Goal: Task Accomplishment & Management: Manage account settings

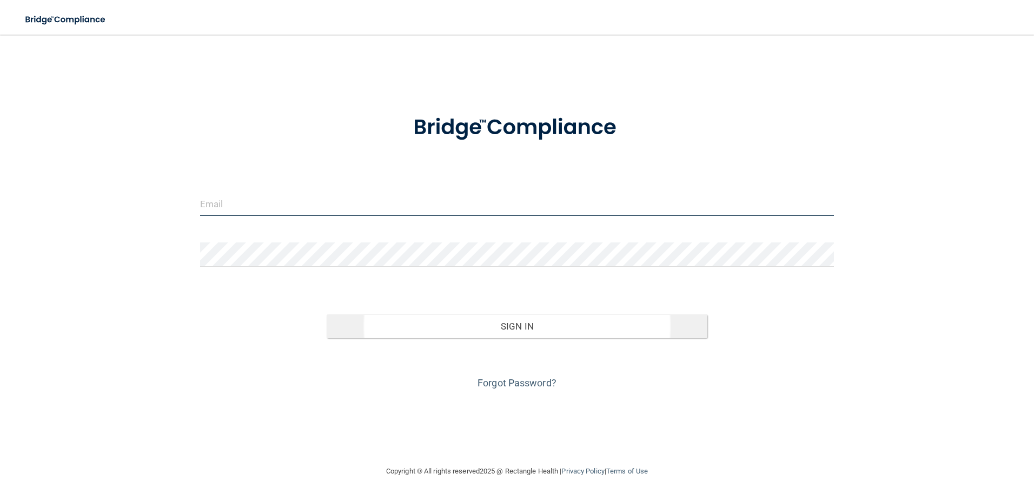
type input "[EMAIL_ADDRESS][DOMAIN_NAME]"
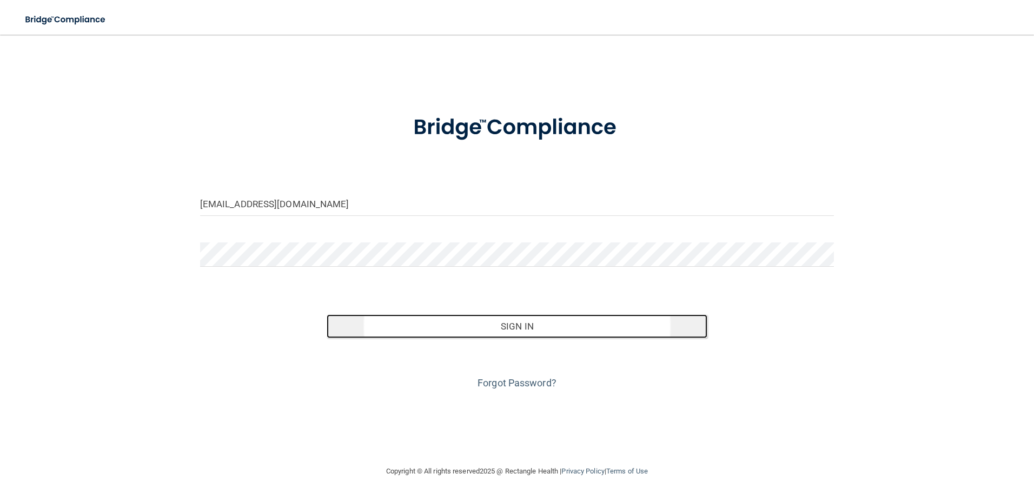
click at [532, 326] on button "Sign In" at bounding box center [517, 326] width 381 height 24
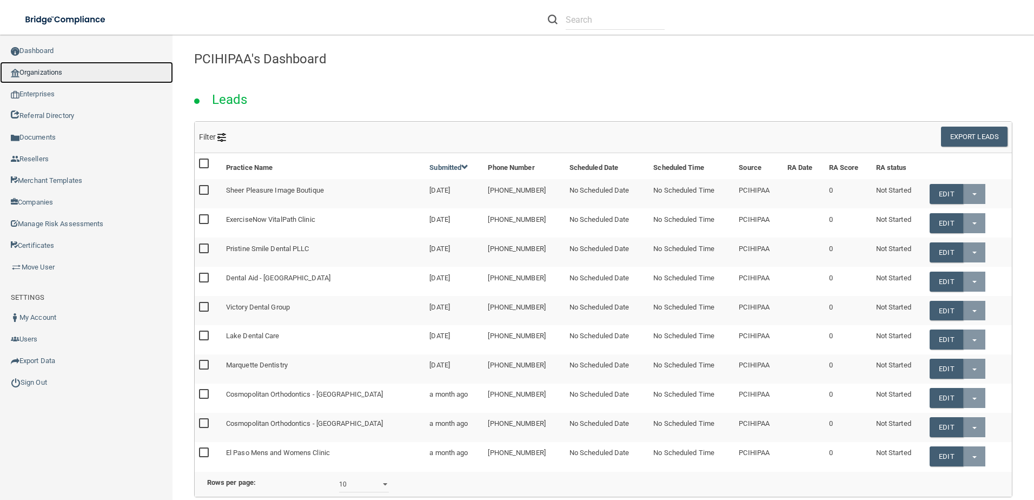
click at [77, 74] on link "Organizations" at bounding box center [86, 73] width 173 height 22
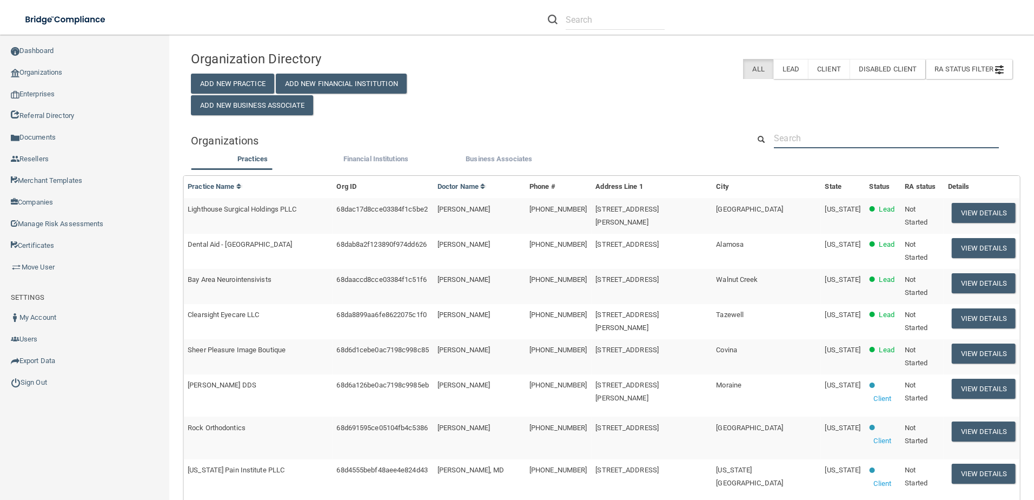
click at [817, 130] on input "text" at bounding box center [886, 138] width 225 height 20
paste input "[PERSON_NAME] Smiles"
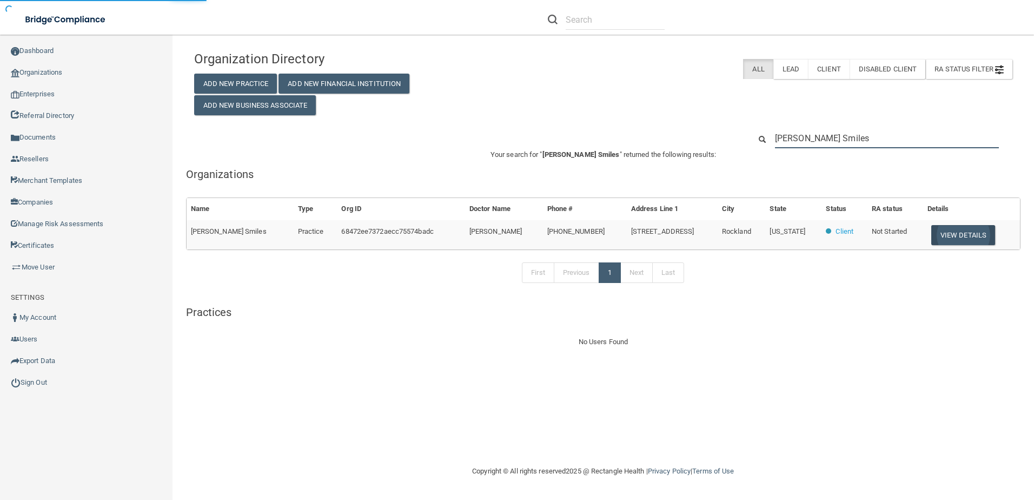
type input "[PERSON_NAME] Smiles"
click at [953, 235] on button "View Details" at bounding box center [964, 235] width 64 height 20
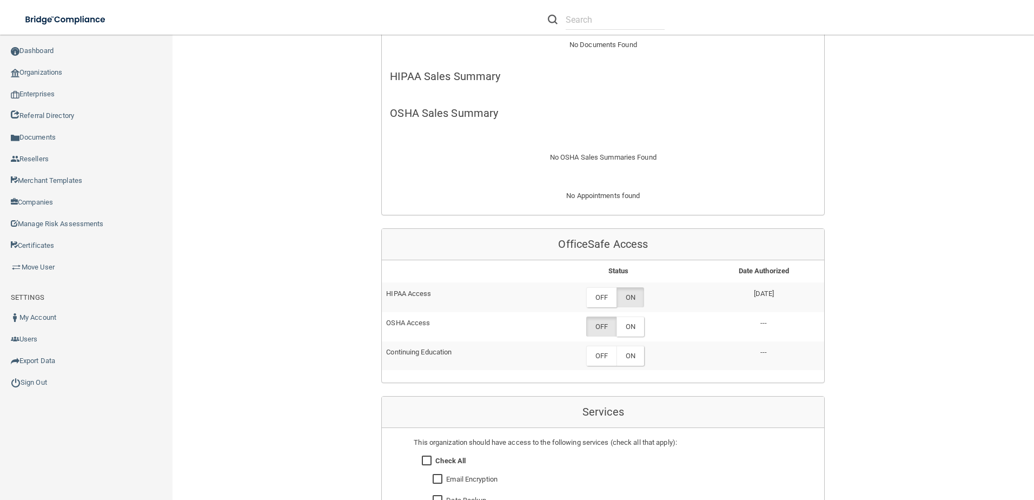
scroll to position [379, 0]
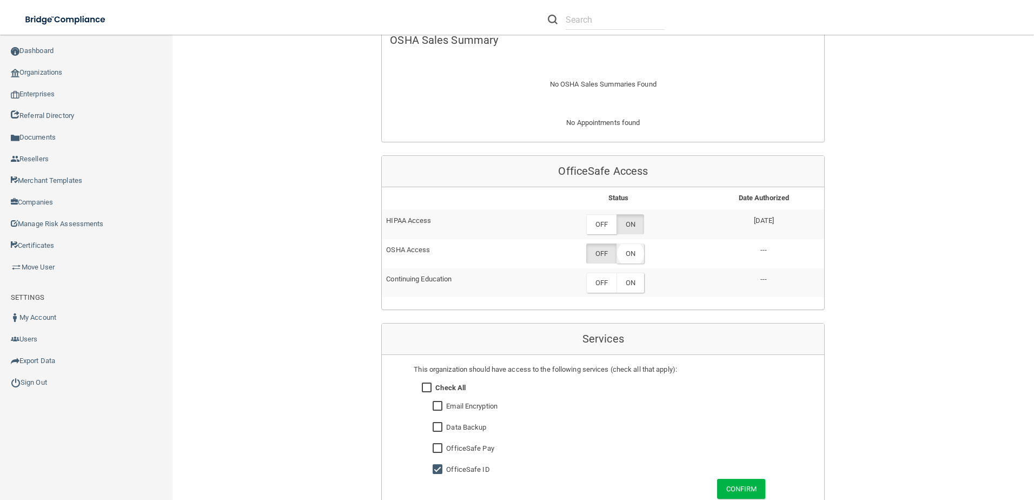
click at [638, 265] on td "OFF ON" at bounding box center [618, 253] width 170 height 29
click at [638, 262] on label "ON" at bounding box center [631, 253] width 28 height 20
click at [317, 376] on div "Back Enterprise » Organization 68472ee7372aecc75574badc uuid: 7416ca1d-0f0d-40e…" at bounding box center [603, 222] width 818 height 1111
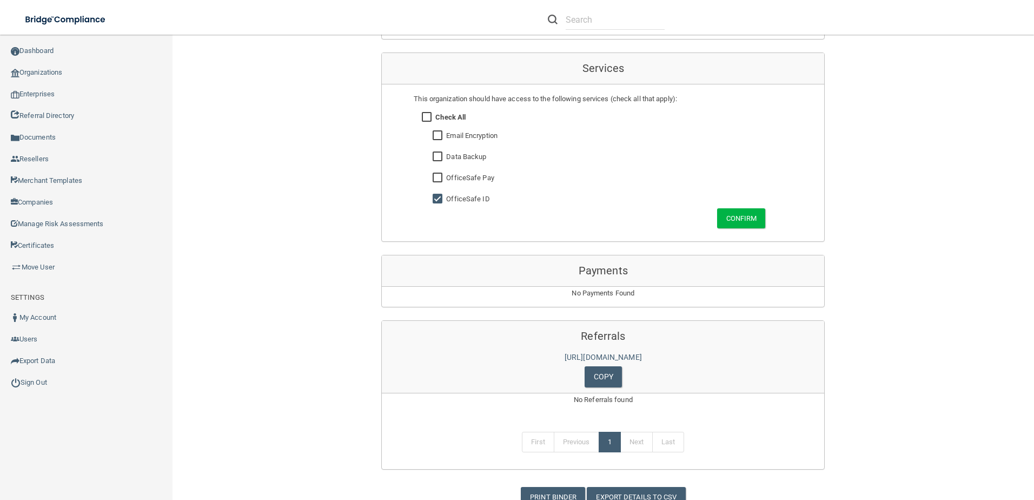
scroll to position [649, 0]
